Goal: Check status: Check status

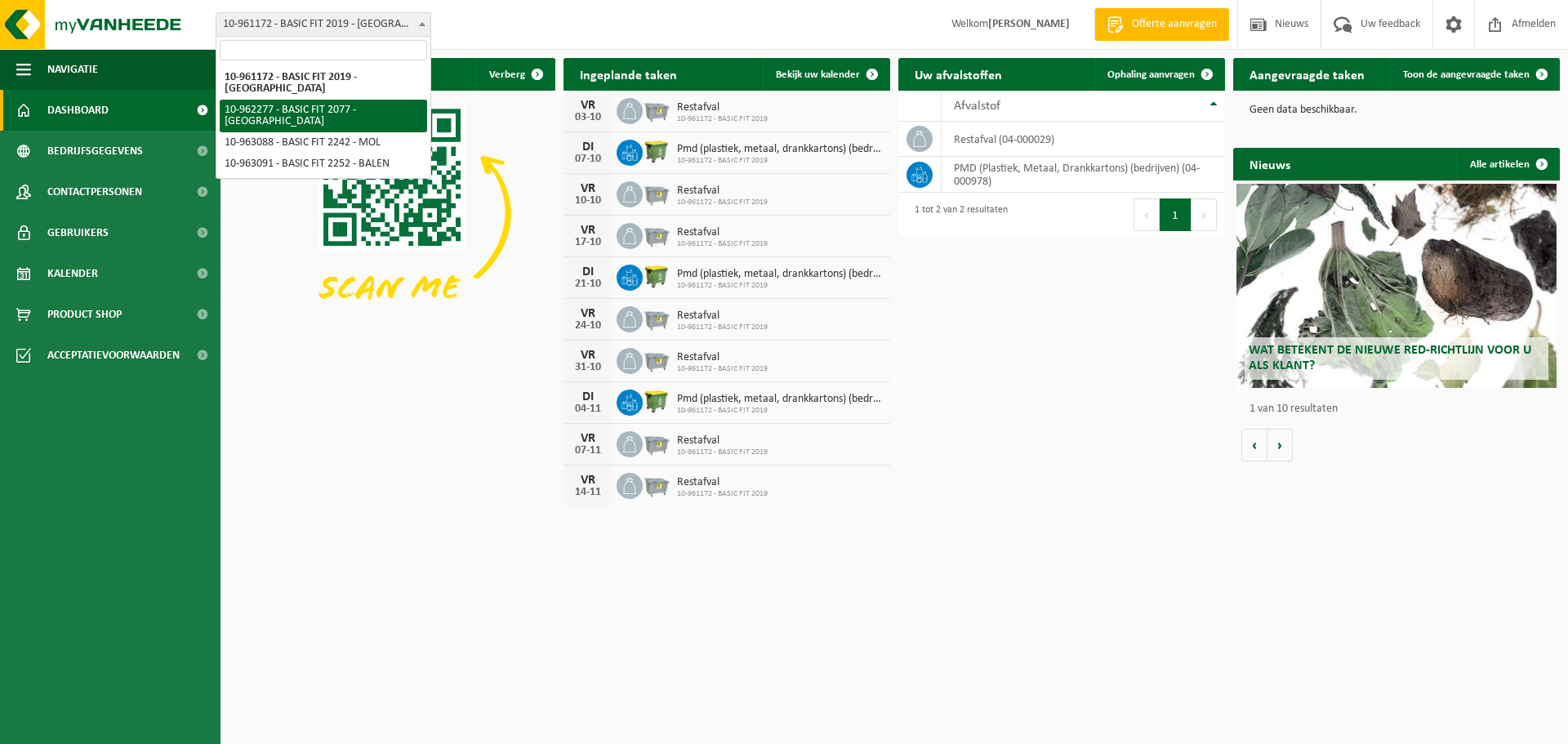
select select "150600"
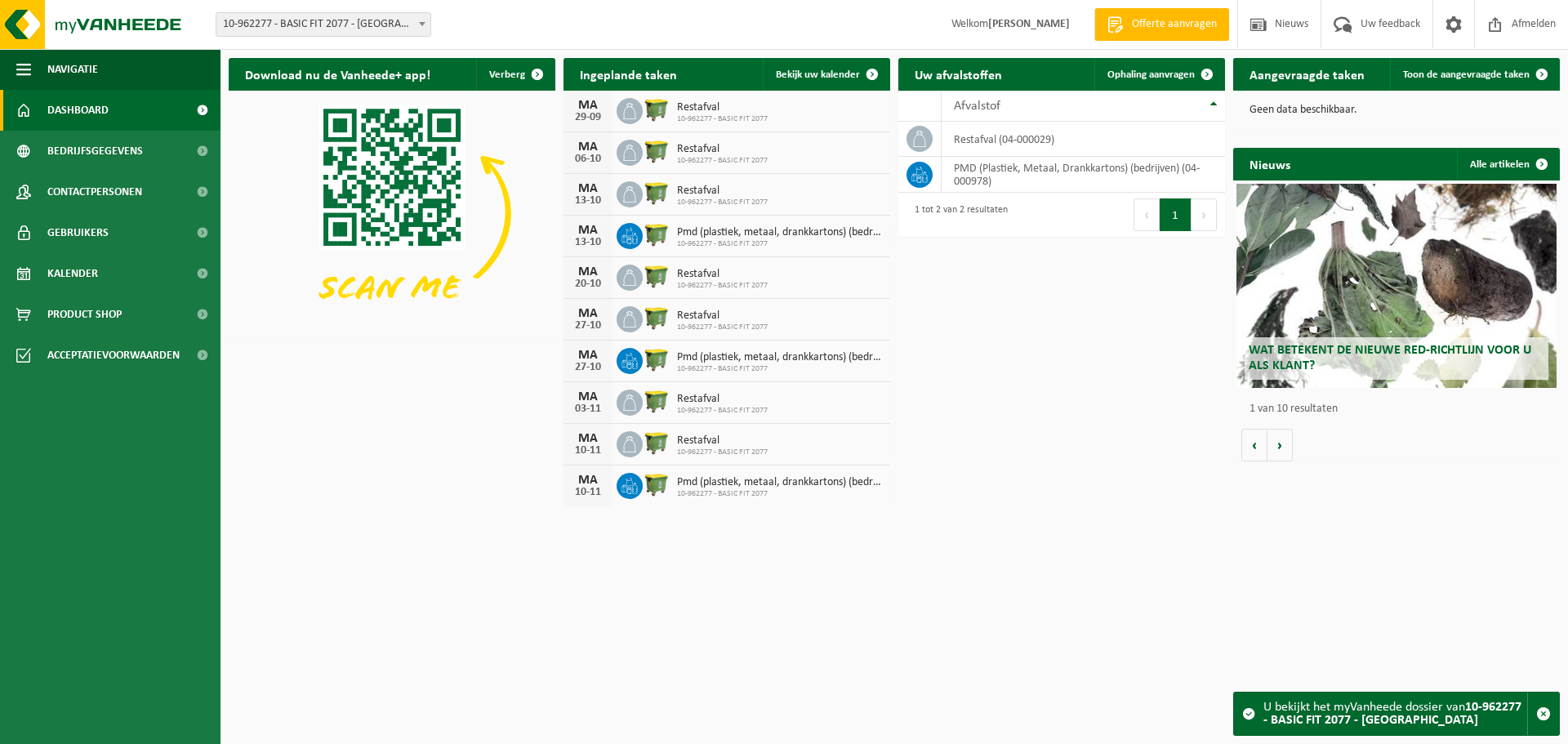
drag, startPoint x: 143, startPoint y: 269, endPoint x: 341, endPoint y: 293, distance: 199.4
click at [143, 269] on link "Kalender" at bounding box center [110, 274] width 221 height 41
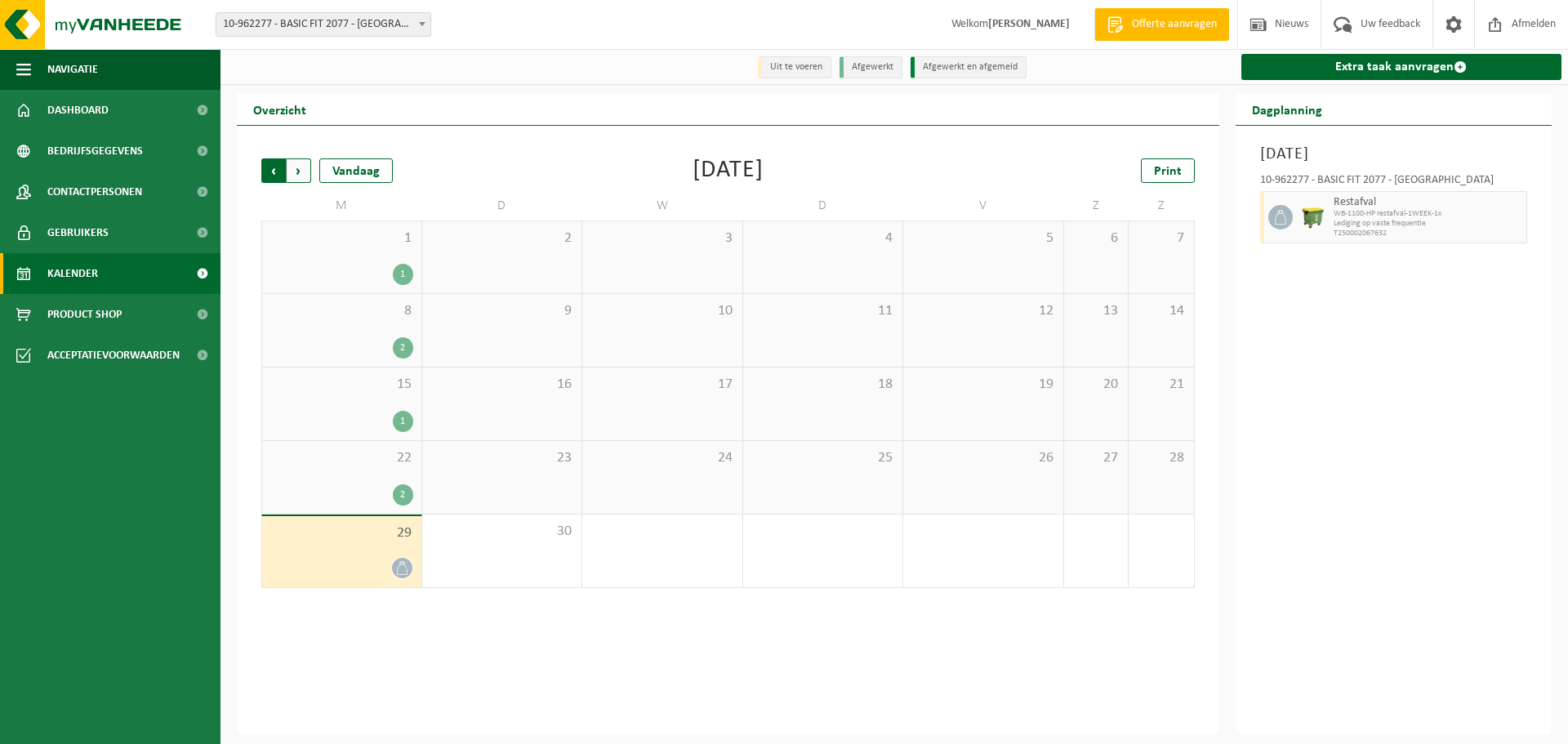
click at [298, 168] on span "Volgende" at bounding box center [300, 171] width 25 height 25
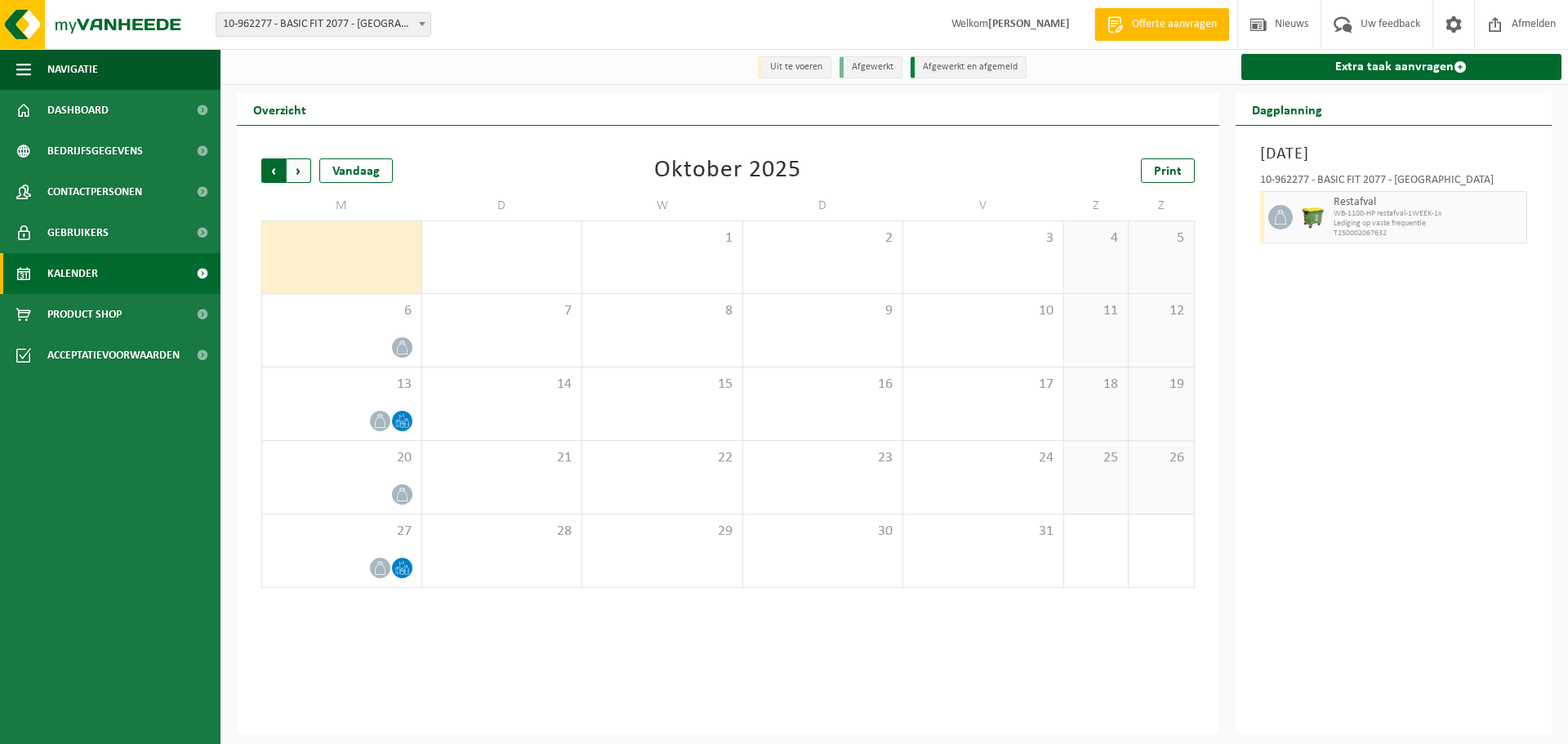
click at [308, 176] on span "Volgende" at bounding box center [300, 171] width 25 height 25
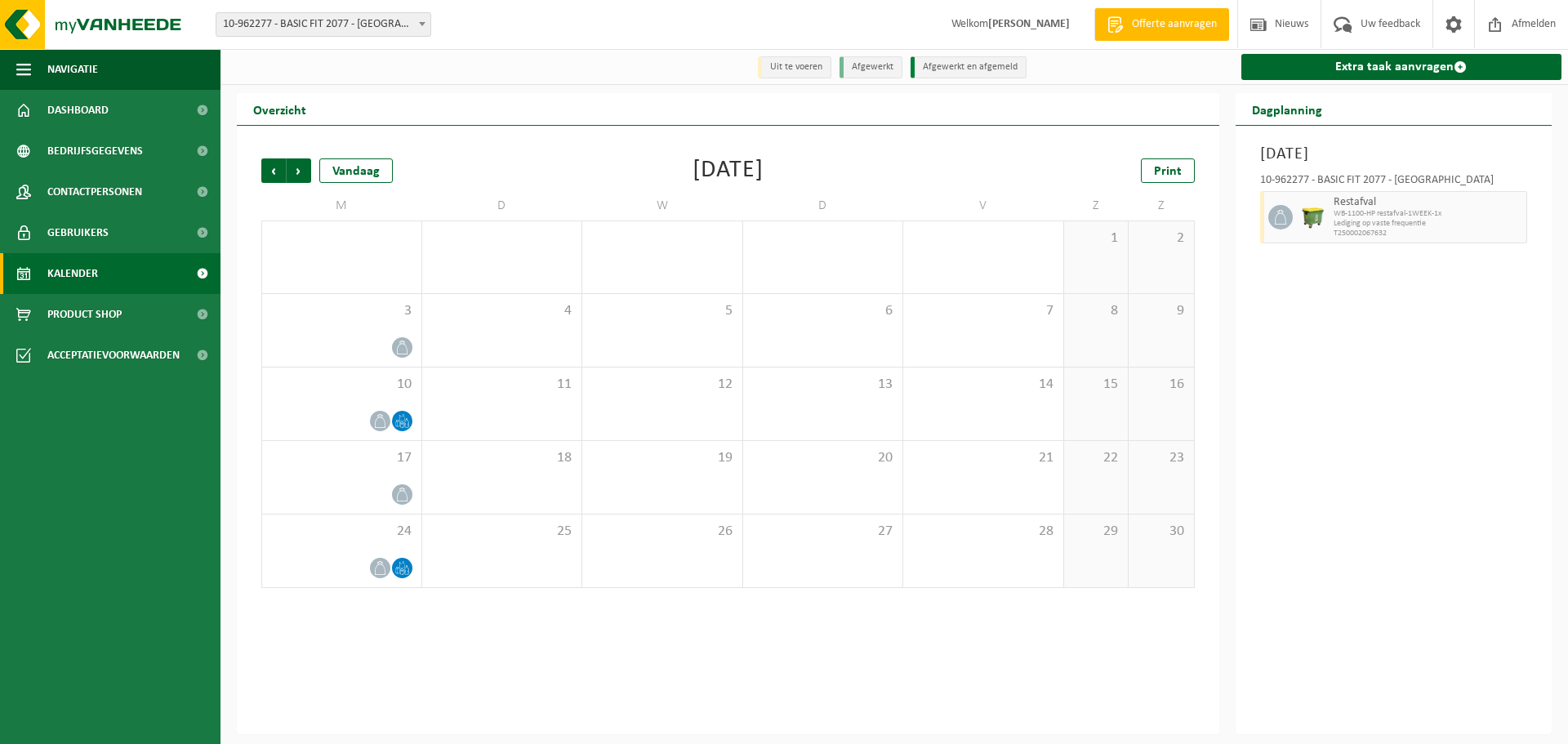
click at [998, 685] on div "Vorige Volgende Vandaag November 2025 Print M D W D V Z Z 27 28 29 30 31 1 2 3 …" at bounding box center [728, 430] width 982 height 609
click at [296, 174] on span "Volgende" at bounding box center [300, 171] width 25 height 25
